Goal: Task Accomplishment & Management: Complete application form

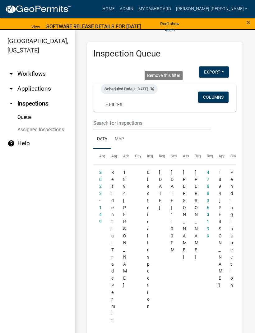
click at [154, 90] on icon at bounding box center [151, 88] width 3 height 5
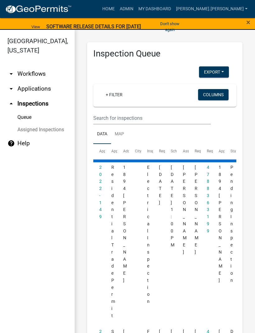
click at [113, 92] on link "+ Filter" at bounding box center [114, 94] width 27 height 11
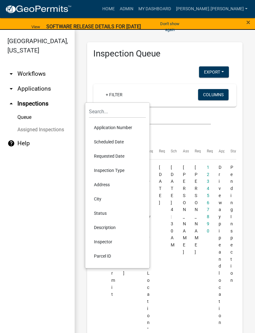
click at [117, 140] on li "Scheduled Date" at bounding box center [117, 142] width 57 height 14
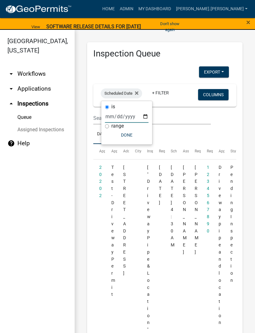
click at [123, 113] on input "date" at bounding box center [126, 116] width 43 height 13
type input "[DATE]"
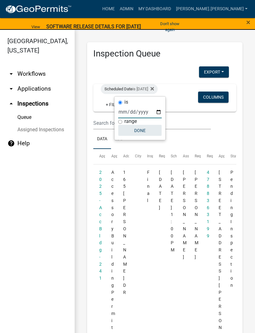
click at [139, 130] on button "Done" at bounding box center [139, 130] width 43 height 11
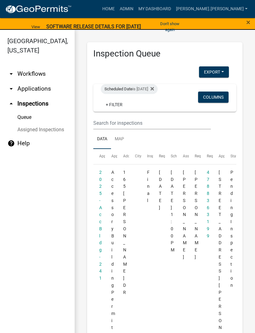
click at [244, 21] on div "×" at bounding box center [243, 26] width 21 height 19
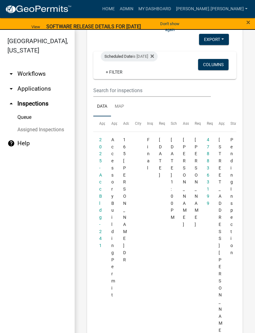
scroll to position [32, 0]
click at [97, 196] on datatable-body-cell "2025-Acc Bldg-241" at bounding box center [99, 284] width 12 height 305
click at [154, 55] on icon at bounding box center [151, 56] width 3 height 3
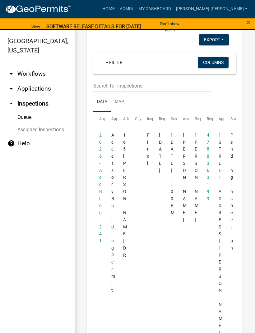
scroll to position [27, 0]
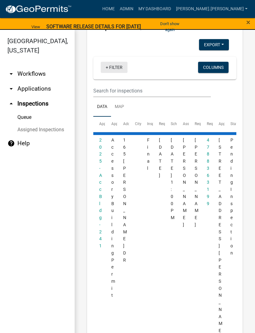
click at [113, 70] on link "+ Filter" at bounding box center [114, 67] width 27 height 11
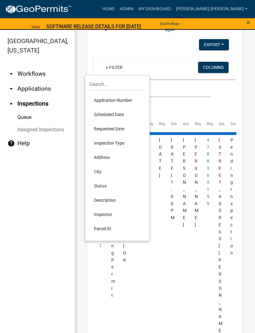
click at [117, 115] on li "Scheduled Date" at bounding box center [117, 114] width 57 height 14
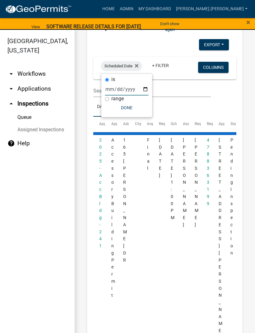
click at [128, 87] on input "date" at bounding box center [126, 89] width 43 height 13
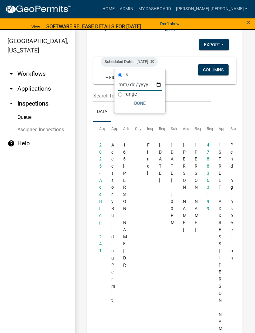
type input "[DATE]"
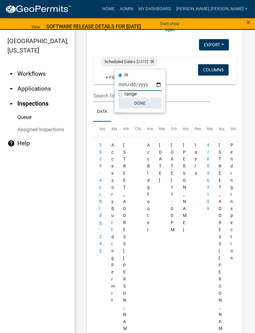
click at [141, 104] on button "Done" at bounding box center [139, 102] width 43 height 11
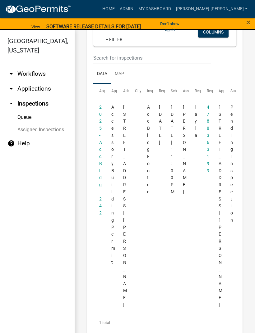
scroll to position [65, 0]
click at [100, 156] on link "2025-Acc Bldg-242" at bounding box center [100, 160] width 3 height 111
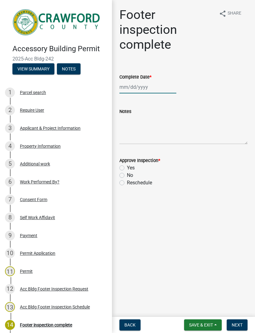
click at [146, 92] on div at bounding box center [147, 87] width 57 height 13
select select "9"
select select "2025"
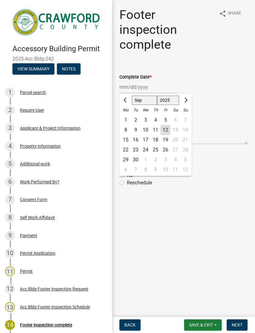
click at [161, 132] on div "12" at bounding box center [165, 130] width 10 height 10
type input "[DATE]"
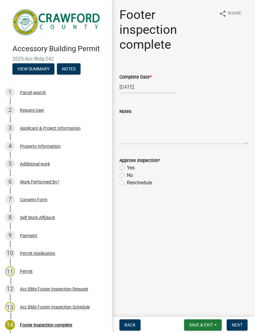
click at [127, 167] on label "Yes" at bounding box center [131, 167] width 8 height 7
click at [127, 167] on input "Yes" at bounding box center [129, 166] width 4 height 4
radio input "true"
click at [239, 325] on span "Next" at bounding box center [236, 324] width 11 height 5
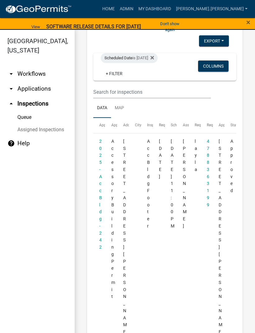
scroll to position [22, 0]
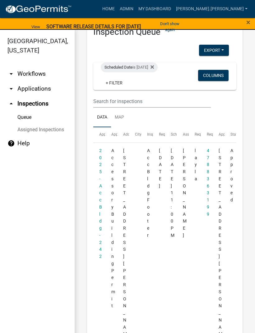
click at [154, 66] on icon at bounding box center [151, 66] width 3 height 3
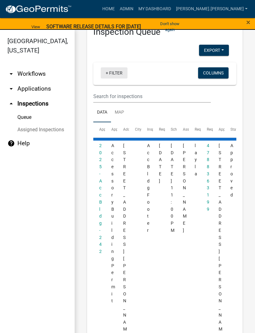
click at [120, 67] on link "+ Filter" at bounding box center [114, 72] width 27 height 11
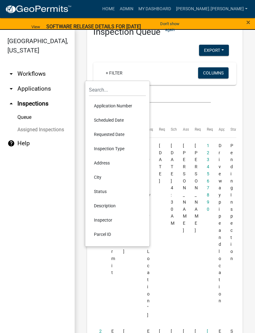
click at [115, 120] on li "Scheduled Date" at bounding box center [117, 120] width 57 height 14
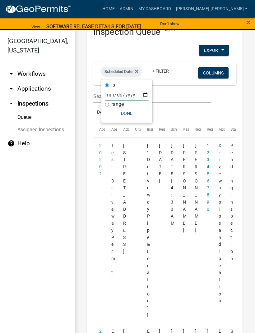
click at [127, 92] on input "date" at bounding box center [126, 94] width 43 height 13
type input "[DATE]"
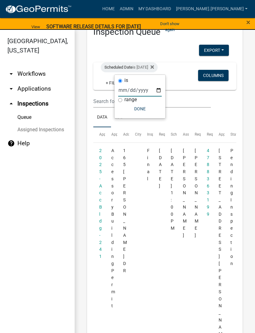
click at [136, 109] on button "Done" at bounding box center [139, 108] width 43 height 11
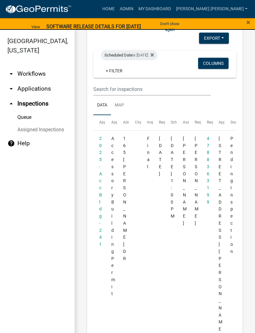
scroll to position [32, 0]
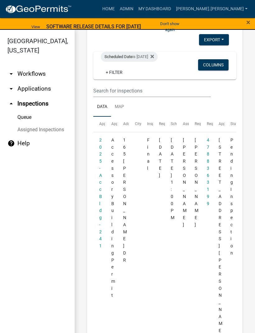
click at [100, 197] on link "2025-Acc Bldg-241" at bounding box center [100, 193] width 3 height 111
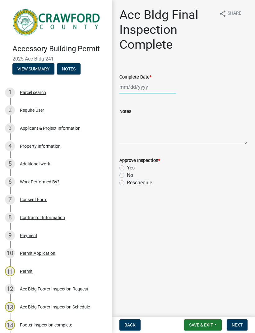
click at [141, 90] on div at bounding box center [147, 87] width 57 height 13
select select "9"
select select "2025"
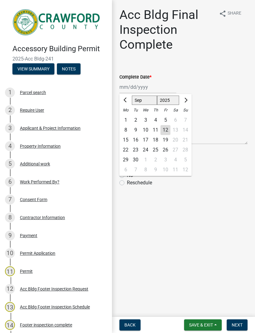
click at [166, 130] on div "12" at bounding box center [165, 130] width 10 height 10
type input "[DATE]"
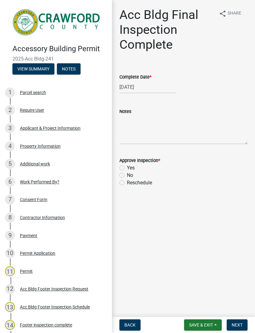
click at [127, 165] on label "Yes" at bounding box center [131, 167] width 8 height 7
click at [127, 165] on input "Yes" at bounding box center [129, 166] width 4 height 4
radio input "true"
click at [237, 323] on span "Next" at bounding box center [236, 324] width 11 height 5
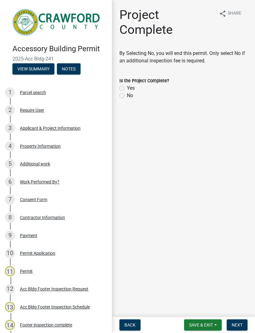
click at [125, 87] on div "Yes" at bounding box center [183, 87] width 128 height 7
click at [124, 86] on div "Yes" at bounding box center [183, 87] width 128 height 7
click at [125, 86] on div "Yes" at bounding box center [183, 87] width 128 height 7
click at [127, 88] on label "Yes" at bounding box center [131, 87] width 8 height 7
click at [127, 88] on input "Yes" at bounding box center [129, 86] width 4 height 4
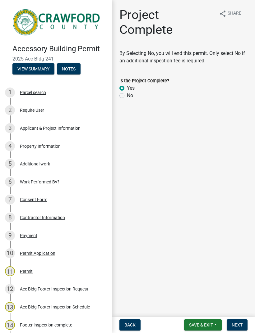
radio input "true"
click at [240, 326] on span "Next" at bounding box center [236, 324] width 11 height 5
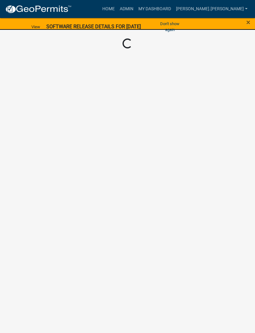
click at [247, 22] on span "×" at bounding box center [248, 22] width 4 height 9
